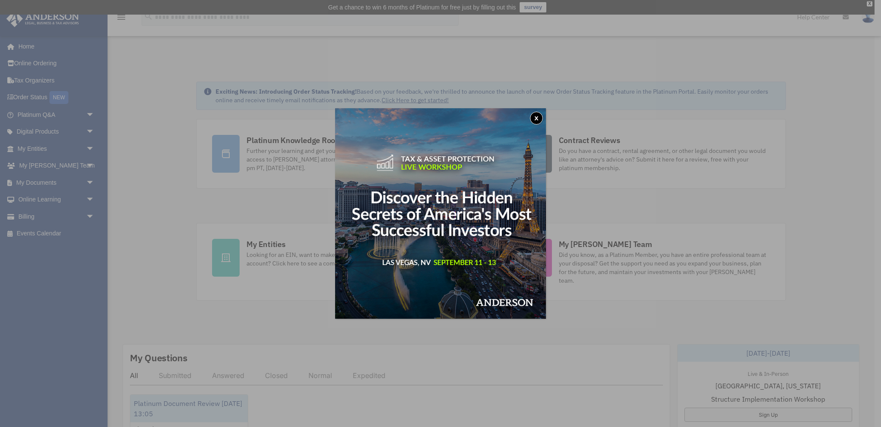
click at [49, 82] on div "x" at bounding box center [440, 213] width 881 height 427
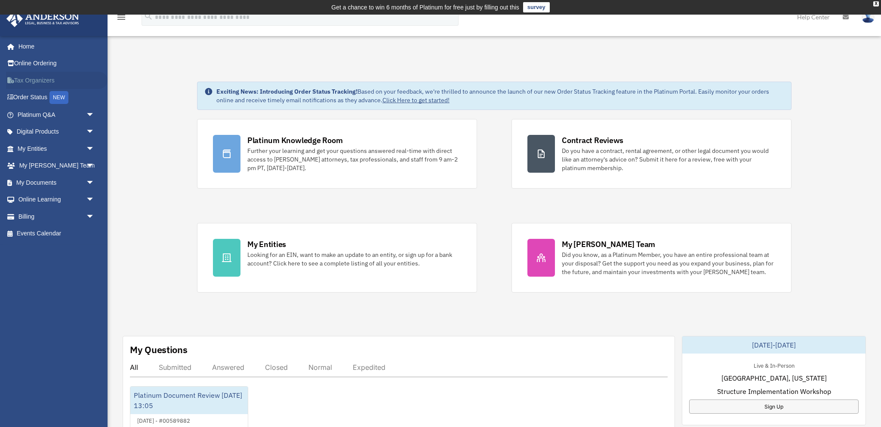
click at [46, 81] on link "Tax Organizers" at bounding box center [56, 80] width 101 height 17
click at [22, 44] on link "Home" at bounding box center [56, 46] width 101 height 17
click at [26, 46] on link "Home" at bounding box center [56, 46] width 101 height 17
click at [38, 183] on link "My Documents arrow_drop_down" at bounding box center [56, 182] width 101 height 17
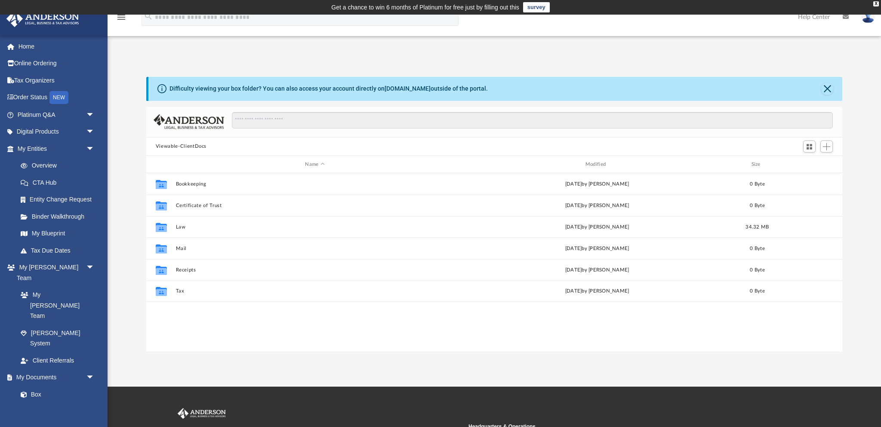
scroll to position [195, 696]
click at [59, 253] on link "Tax Due Dates" at bounding box center [59, 250] width 95 height 17
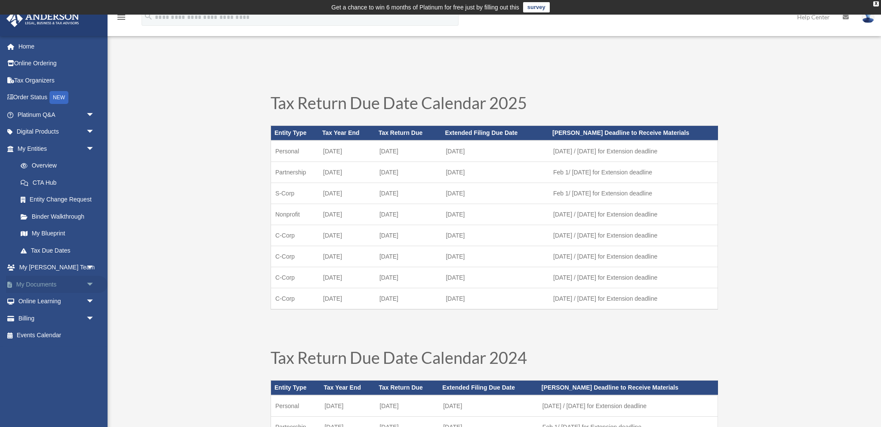
click at [44, 285] on link "My Documents arrow_drop_down" at bounding box center [56, 284] width 101 height 17
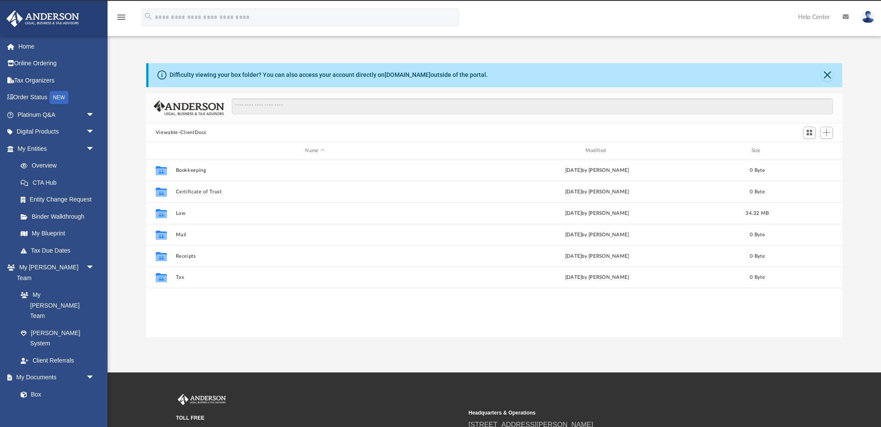
scroll to position [195, 696]
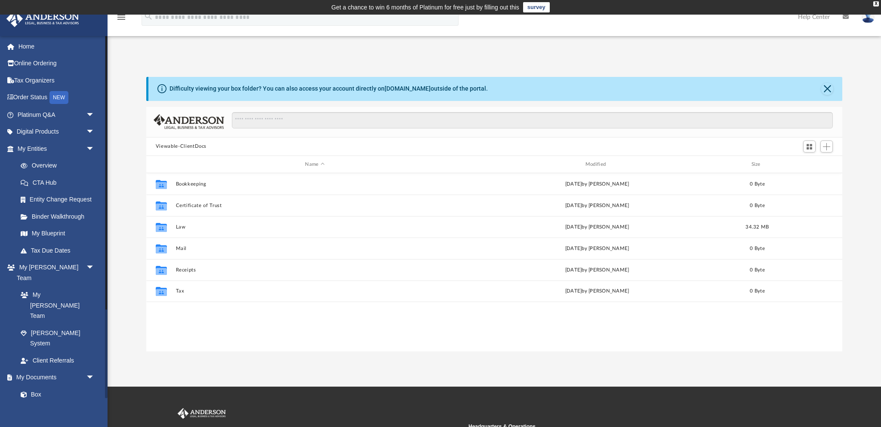
click at [52, 420] on link "Forms Library" at bounding box center [59, 428] width 95 height 17
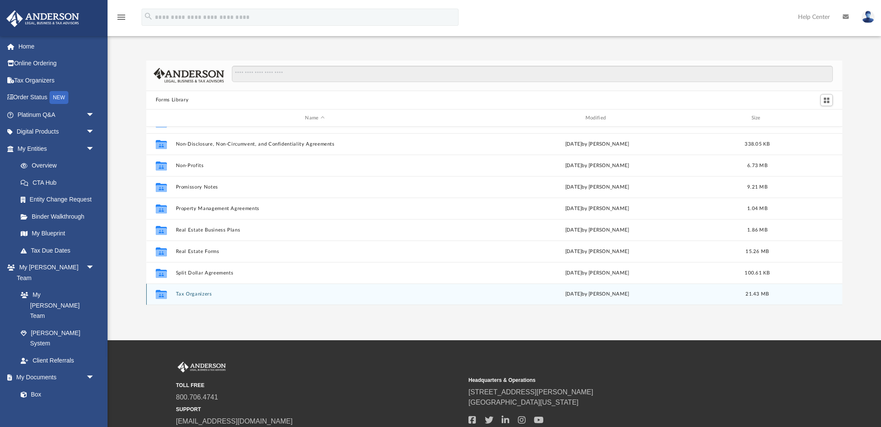
scroll to position [17, 0]
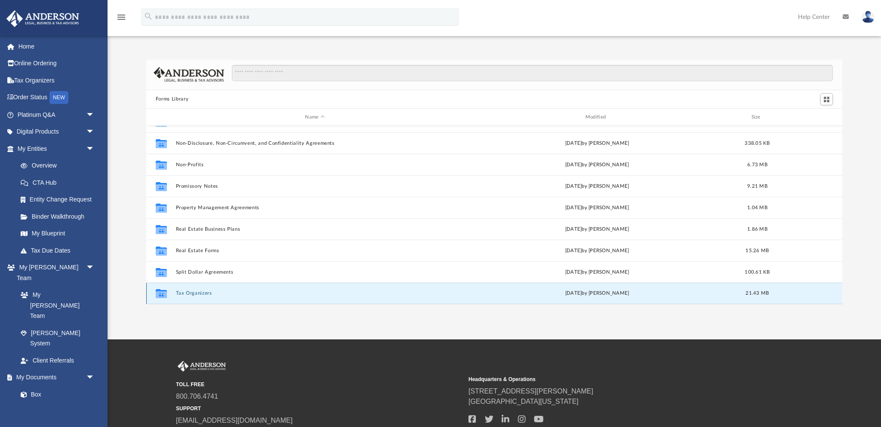
click at [191, 295] on button "Tax Organizers" at bounding box center [314, 294] width 278 height 6
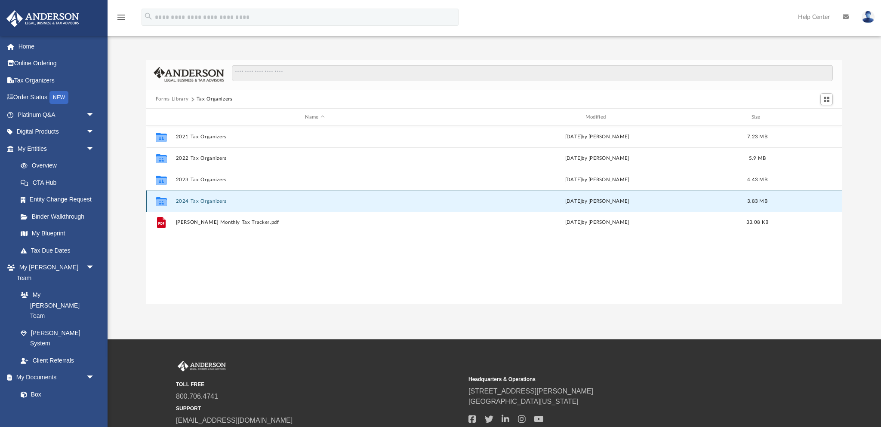
click at [204, 201] on button "2024 Tax Organizers" at bounding box center [314, 202] width 278 height 6
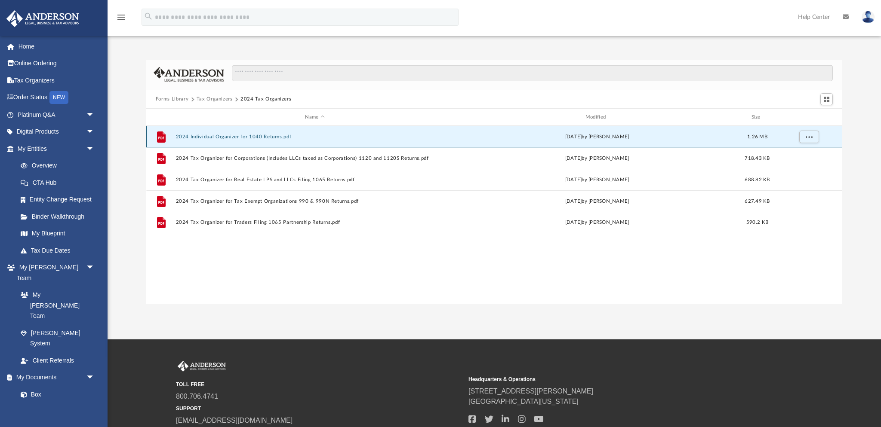
click at [246, 137] on button "2024 Individual Organizer for 1040 Returns.pdf" at bounding box center [314, 137] width 278 height 6
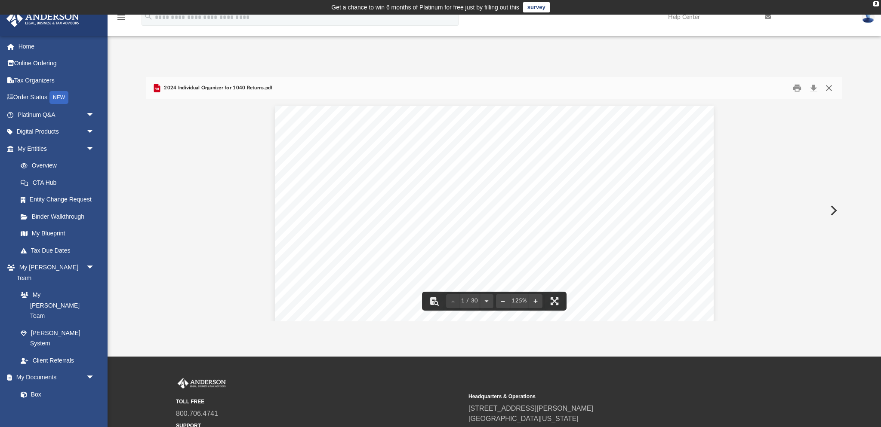
click at [827, 87] on button "Close" at bounding box center [828, 87] width 15 height 13
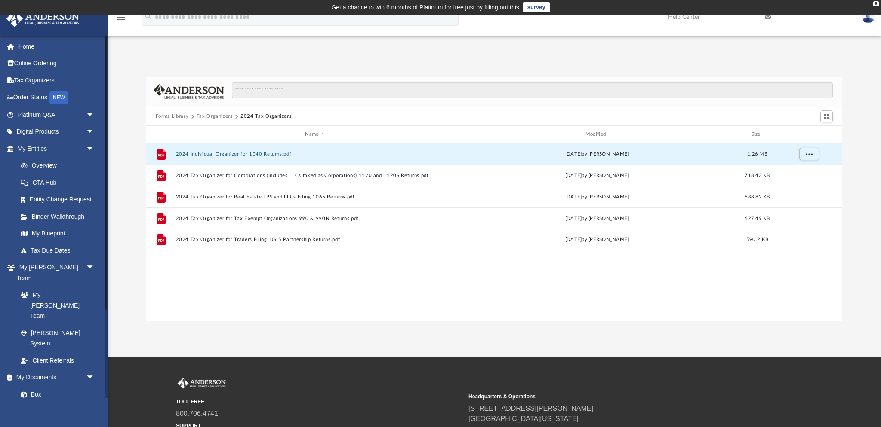
click at [59, 420] on link "Forms Library" at bounding box center [59, 428] width 95 height 17
click at [38, 420] on link "Forms Library" at bounding box center [59, 428] width 95 height 17
click at [876, 2] on div "X" at bounding box center [876, 3] width 6 height 5
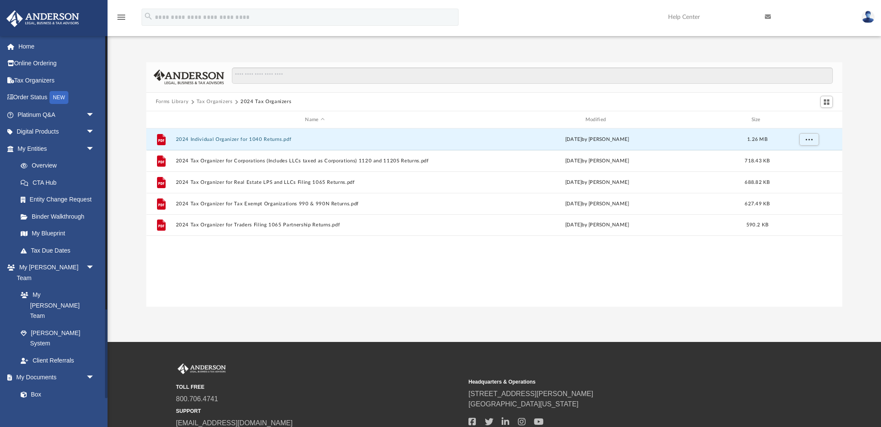
click at [37, 420] on link "Forms Library" at bounding box center [59, 428] width 95 height 17
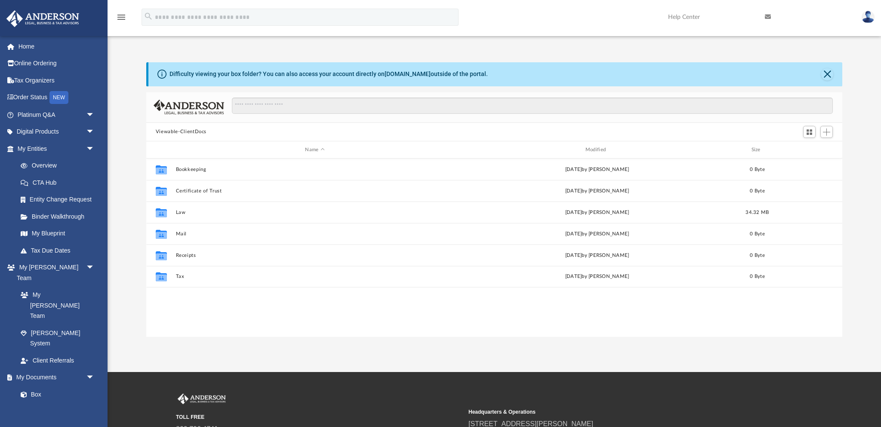
scroll to position [195, 696]
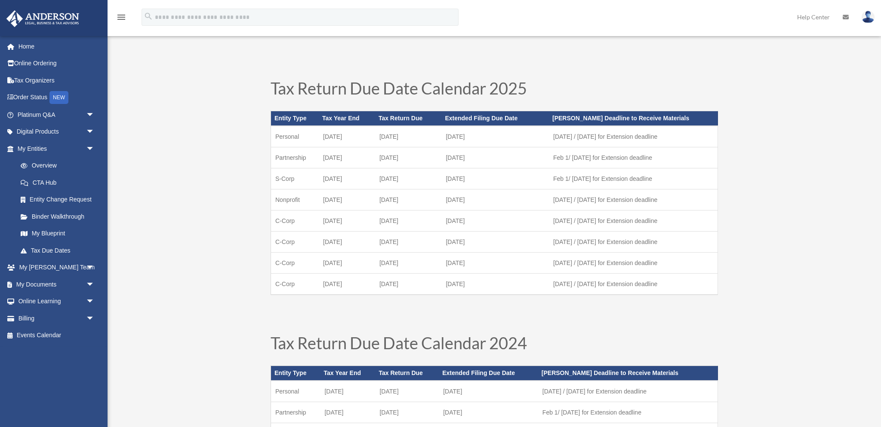
click at [43, 387] on div "[PERSON_NAME][EMAIL_ADDRESS][DOMAIN_NAME] Sign Out [PERSON_NAME][EMAIL_ADDRESS]…" at bounding box center [53, 249] width 107 height 427
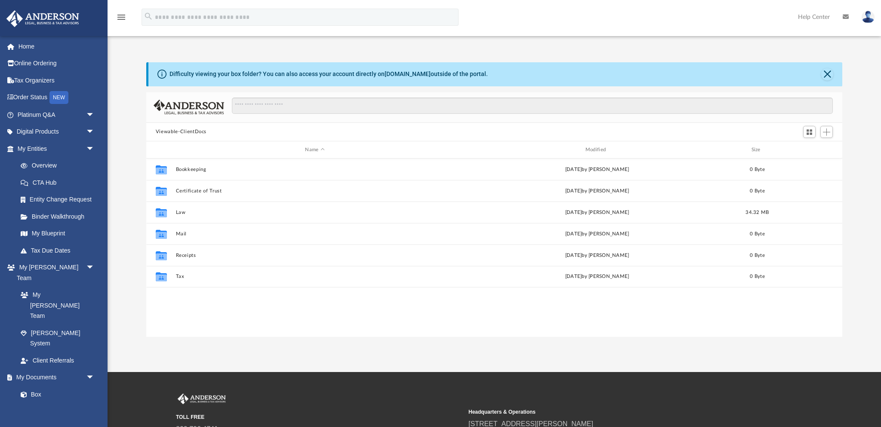
scroll to position [195, 696]
click at [828, 73] on button "Close" at bounding box center [827, 74] width 12 height 12
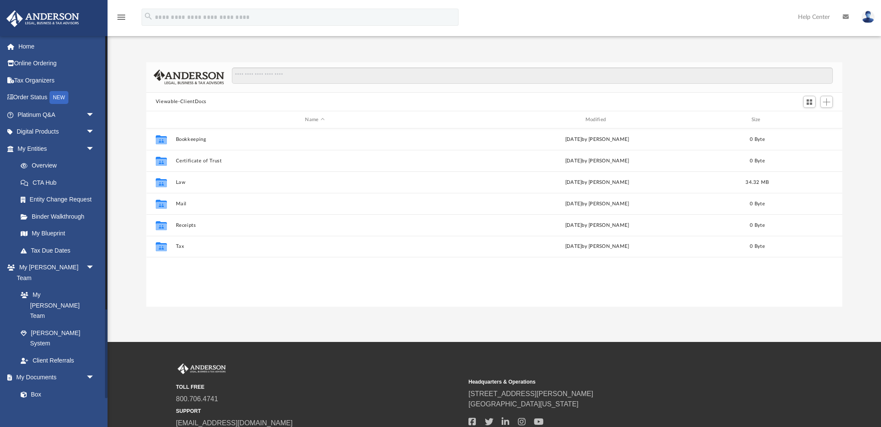
click at [49, 420] on link "Forms Library" at bounding box center [59, 428] width 95 height 17
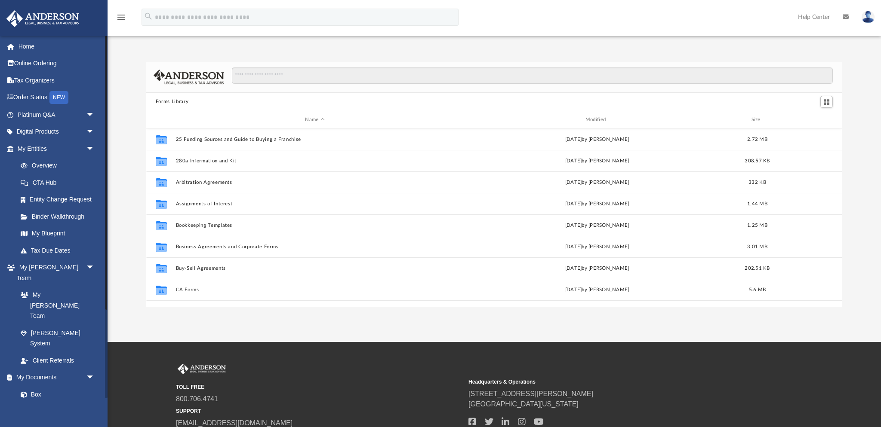
scroll to position [195, 696]
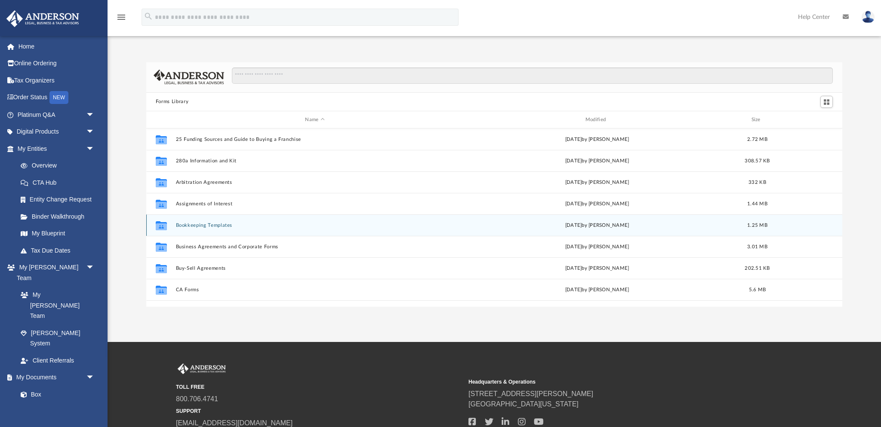
click at [220, 226] on button "Bookkeeping Templates" at bounding box center [314, 226] width 278 height 6
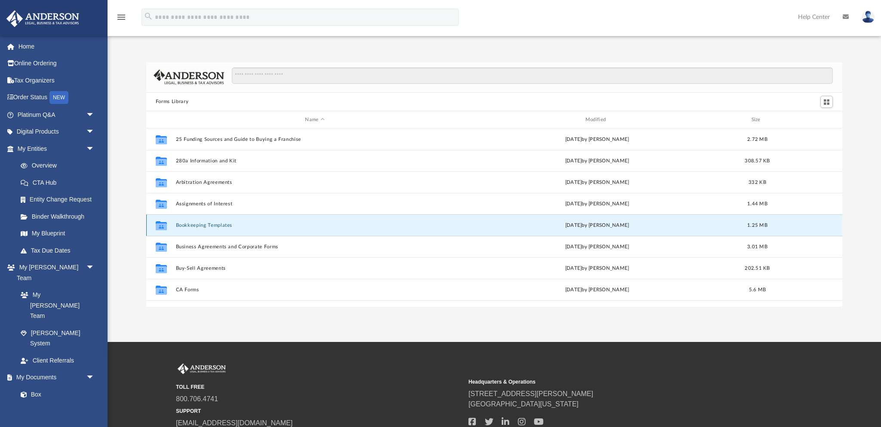
click at [220, 226] on button "Bookkeeping Templates" at bounding box center [314, 226] width 278 height 6
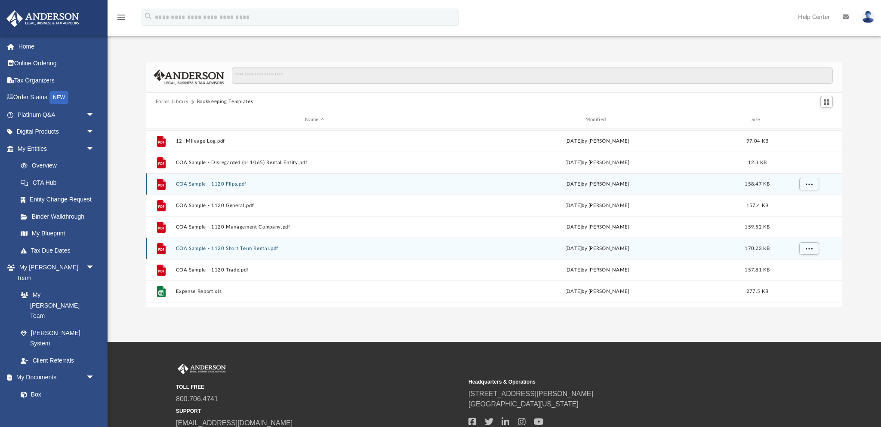
scroll to position [58, 0]
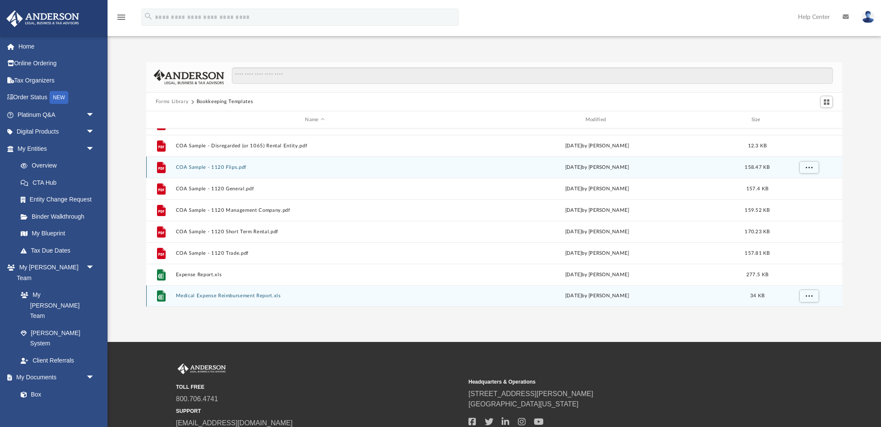
click at [210, 298] on button "Medical Expense Reimbursement Report.xls" at bounding box center [314, 297] width 278 height 6
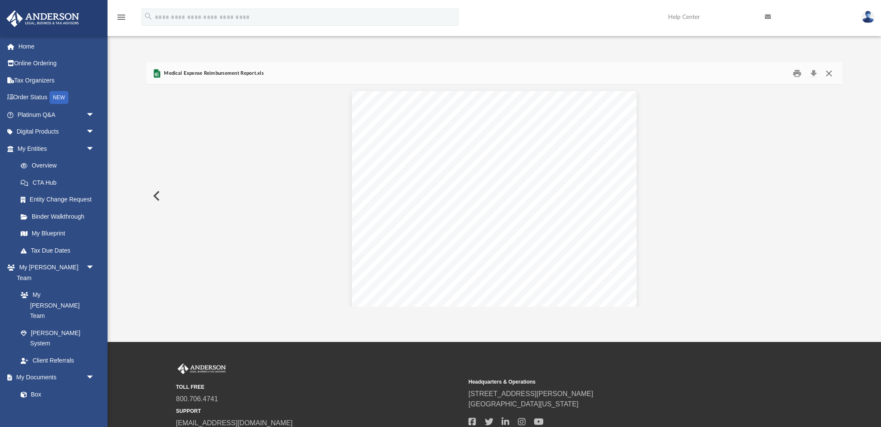
click at [829, 75] on button "Close" at bounding box center [828, 73] width 15 height 13
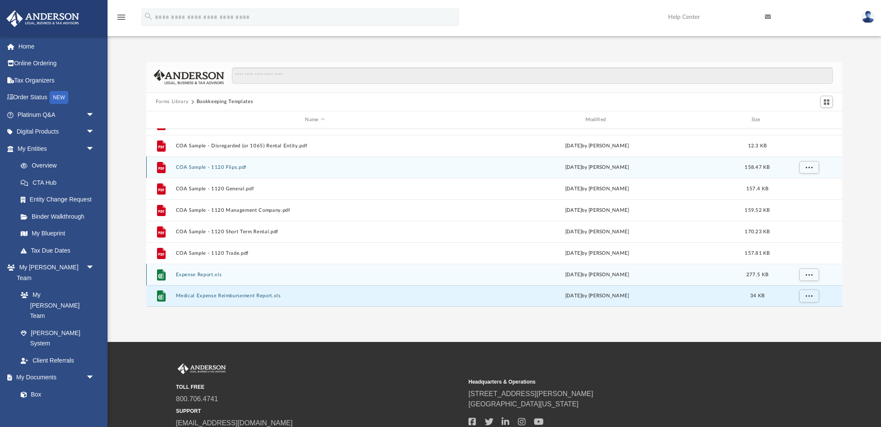
click at [186, 277] on button "Expense Report.xls" at bounding box center [314, 275] width 278 height 6
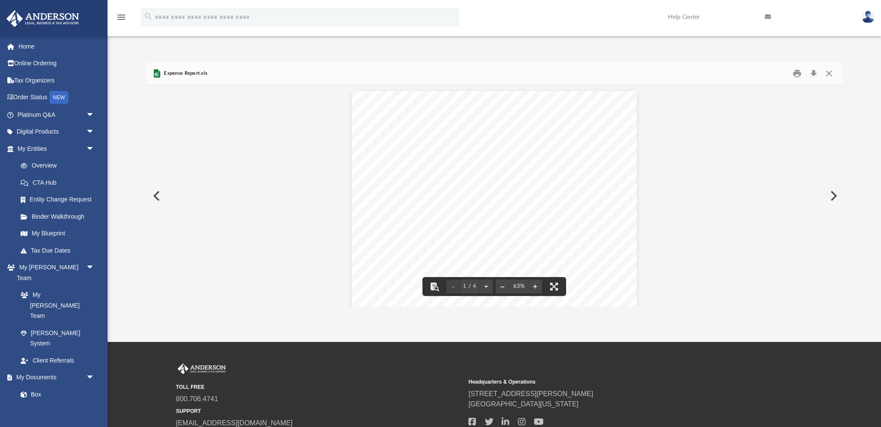
scroll to position [1, 0]
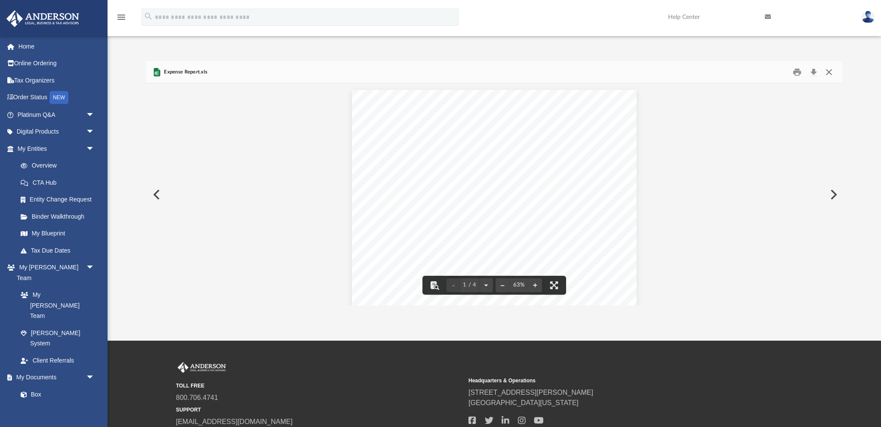
click at [829, 70] on button "Close" at bounding box center [828, 71] width 15 height 13
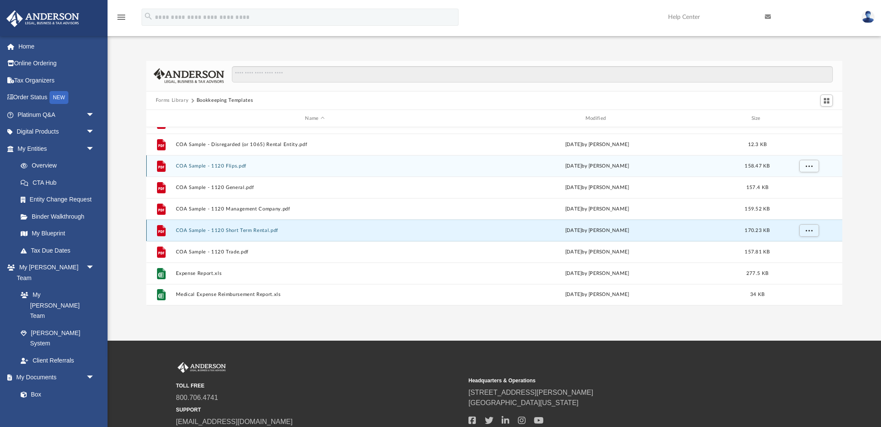
click at [257, 229] on button "COA Sample - 1120 Short Term Rental.pdf" at bounding box center [314, 231] width 278 height 6
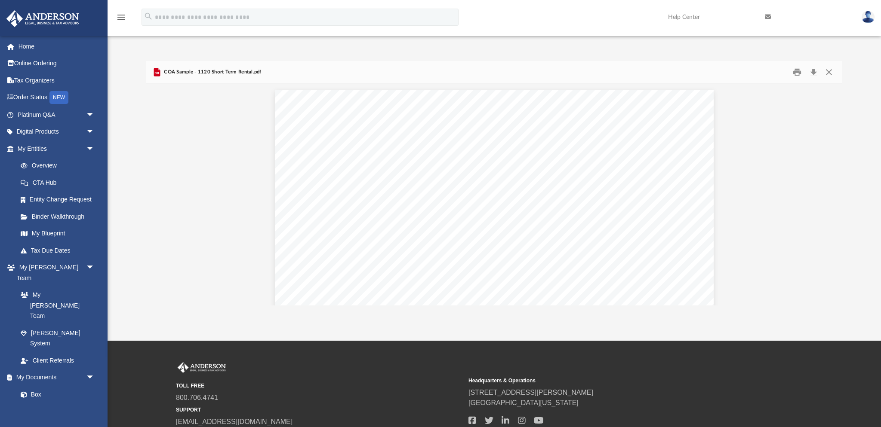
scroll to position [0, 0]
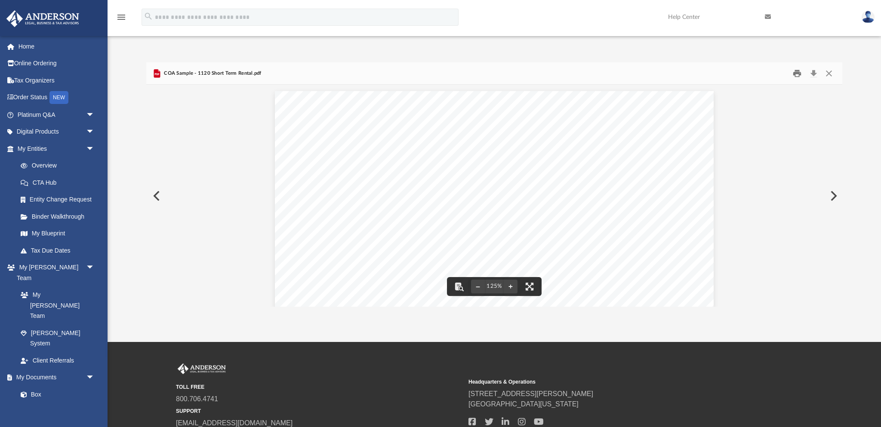
click at [797, 73] on button "Print" at bounding box center [797, 73] width 17 height 13
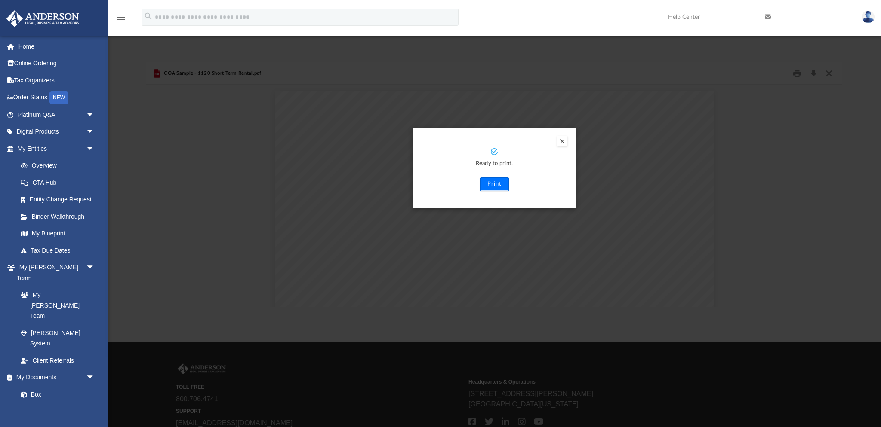
click at [497, 187] on button "Print" at bounding box center [494, 185] width 29 height 14
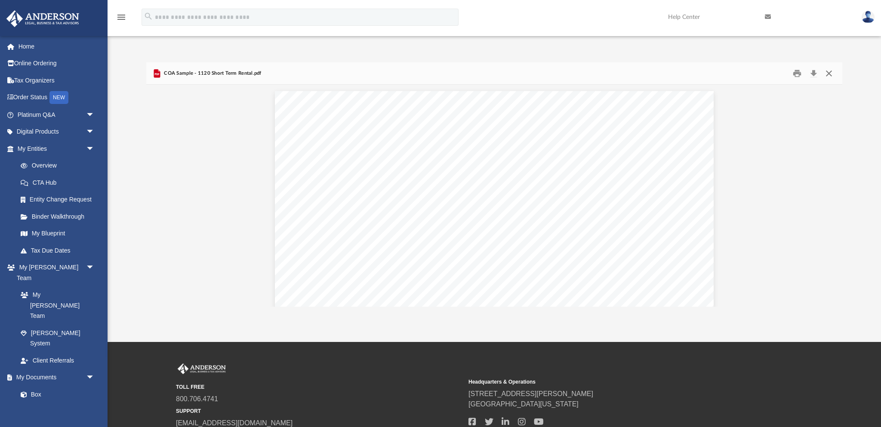
click at [828, 75] on button "Close" at bounding box center [828, 73] width 15 height 13
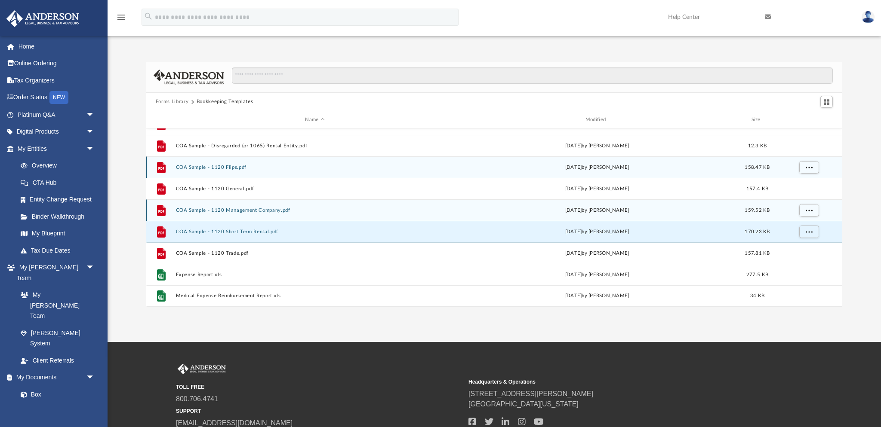
click at [258, 212] on button "COA Sample - 1120 Management Company.pdf" at bounding box center [314, 211] width 278 height 6
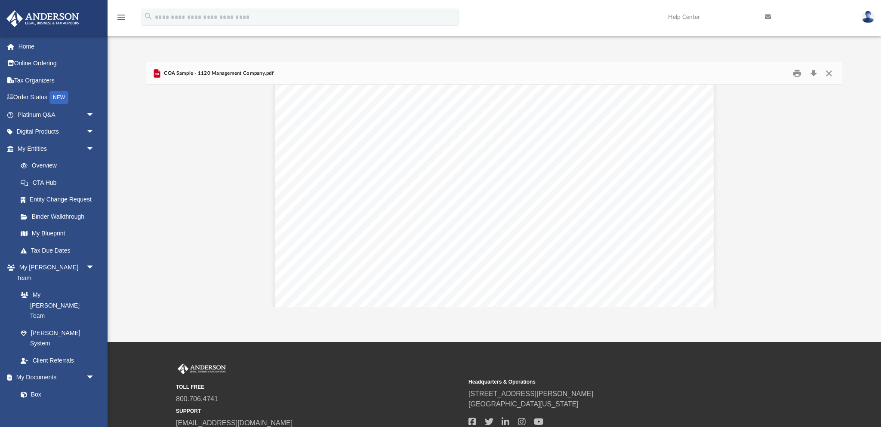
scroll to position [163, 0]
click at [831, 74] on button "Close" at bounding box center [828, 73] width 15 height 13
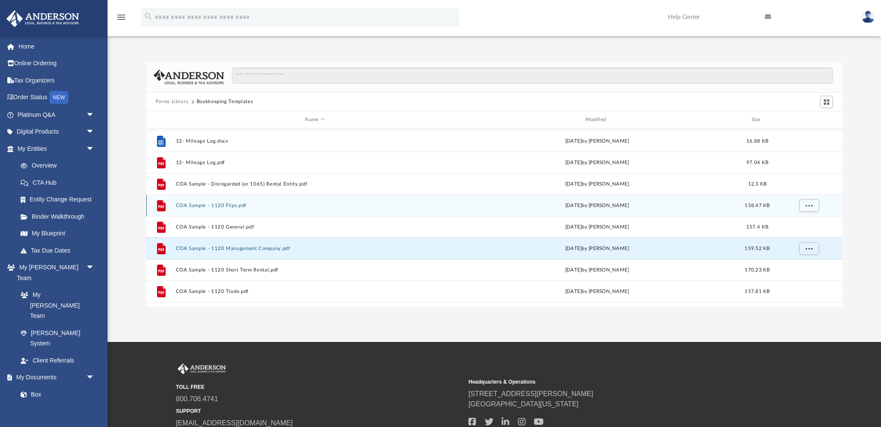
scroll to position [0, 0]
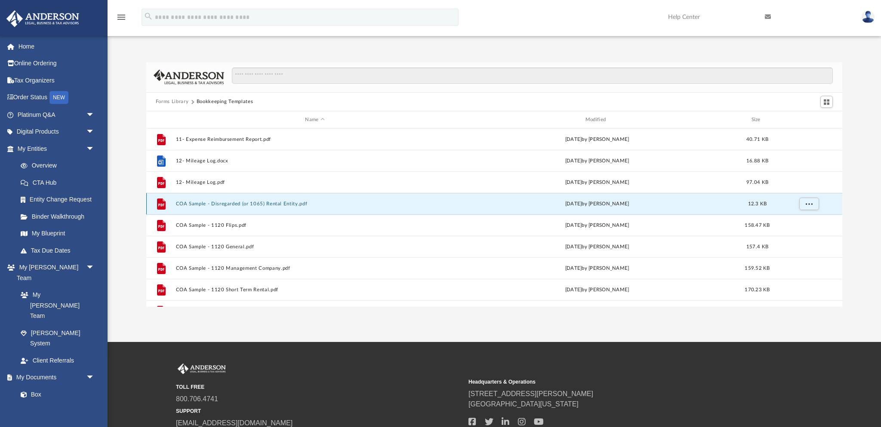
click at [270, 204] on button "COA Sample - Disregarded (or 1065) Rental Entity.pdf" at bounding box center [314, 204] width 278 height 6
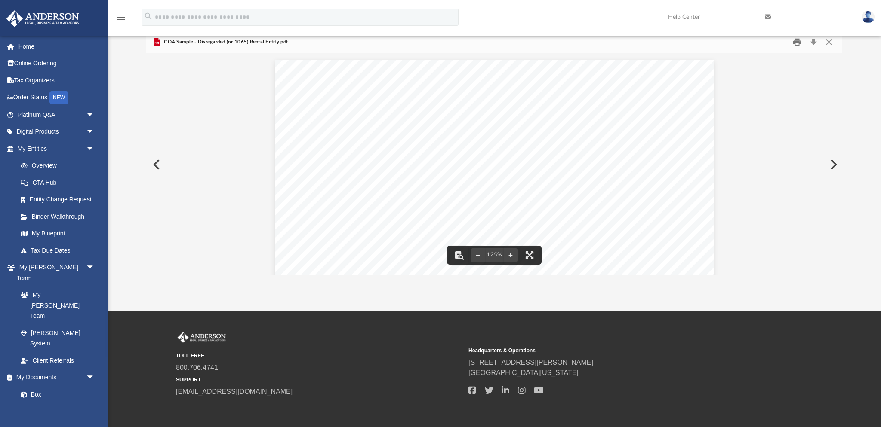
click at [796, 43] on button "Print" at bounding box center [797, 41] width 17 height 13
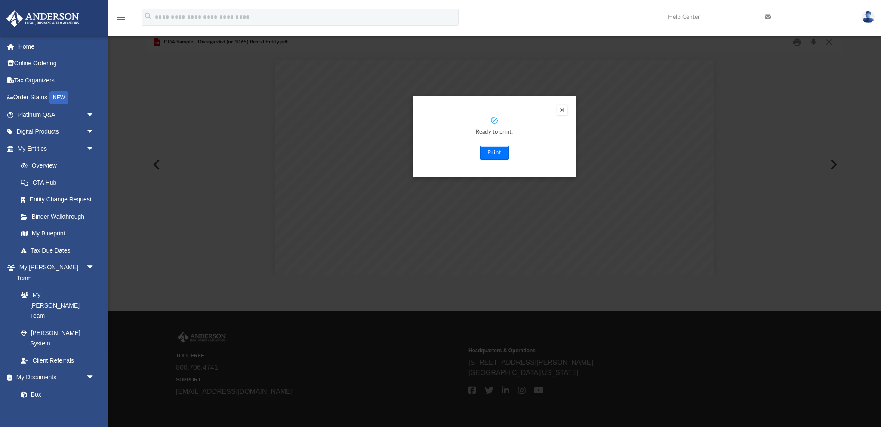
click at [496, 155] on button "Print" at bounding box center [494, 153] width 29 height 14
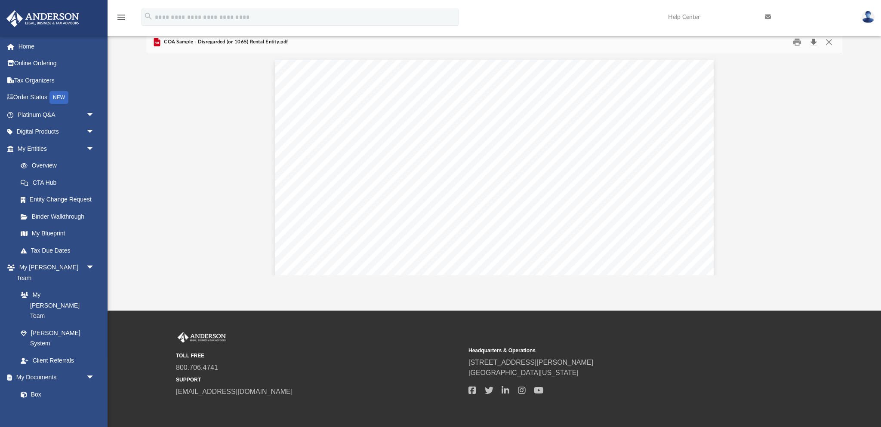
click at [812, 44] on button "Download" at bounding box center [812, 41] width 15 height 13
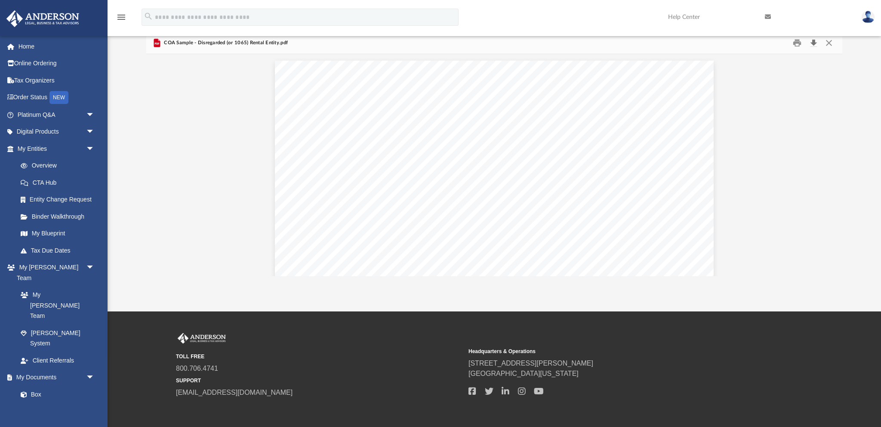
scroll to position [29, 0]
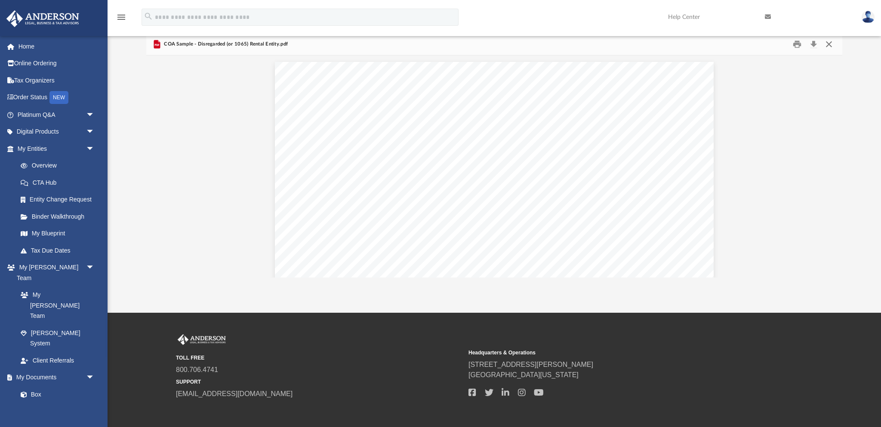
click at [824, 45] on button "Close" at bounding box center [828, 43] width 15 height 13
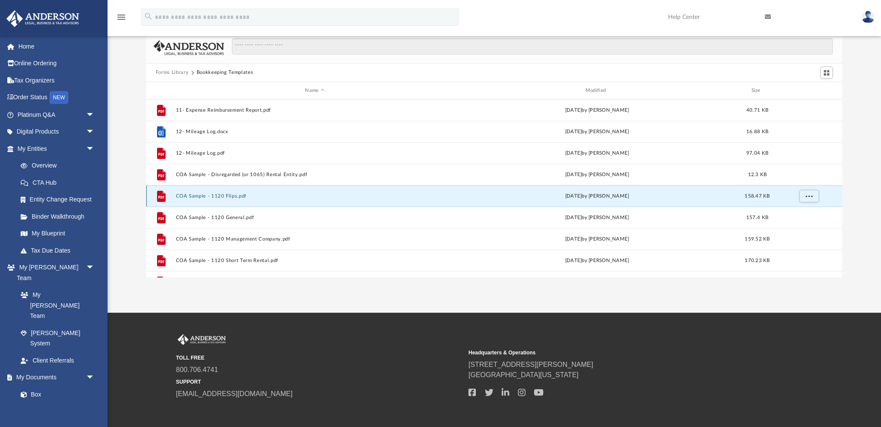
click at [220, 194] on button "COA Sample - 1120 Flips.pdf" at bounding box center [314, 196] width 278 height 6
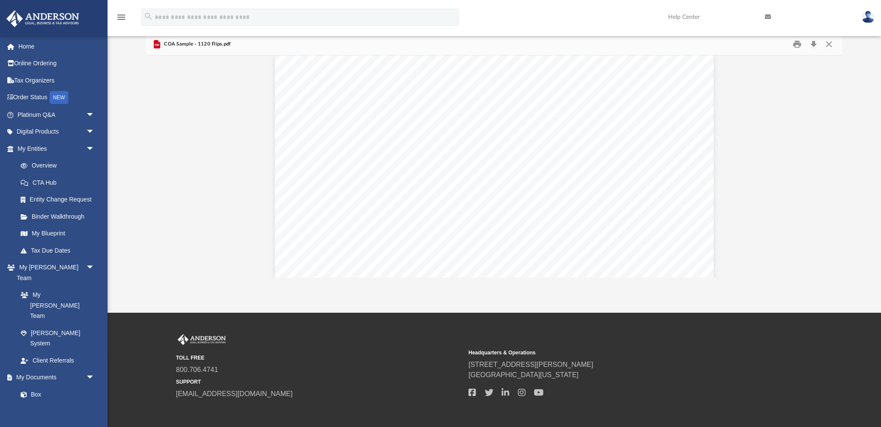
scroll to position [0, 0]
click at [815, 46] on button "Download" at bounding box center [812, 43] width 15 height 13
click at [830, 46] on button "Close" at bounding box center [828, 43] width 15 height 13
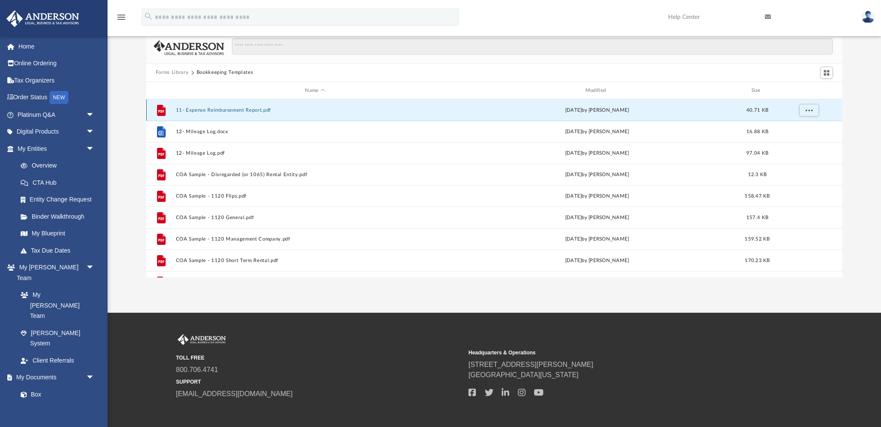
click at [227, 111] on button "11- Expense Reimbursement Report.pdf" at bounding box center [314, 110] width 278 height 6
